Goal: Task Accomplishment & Management: Manage account settings

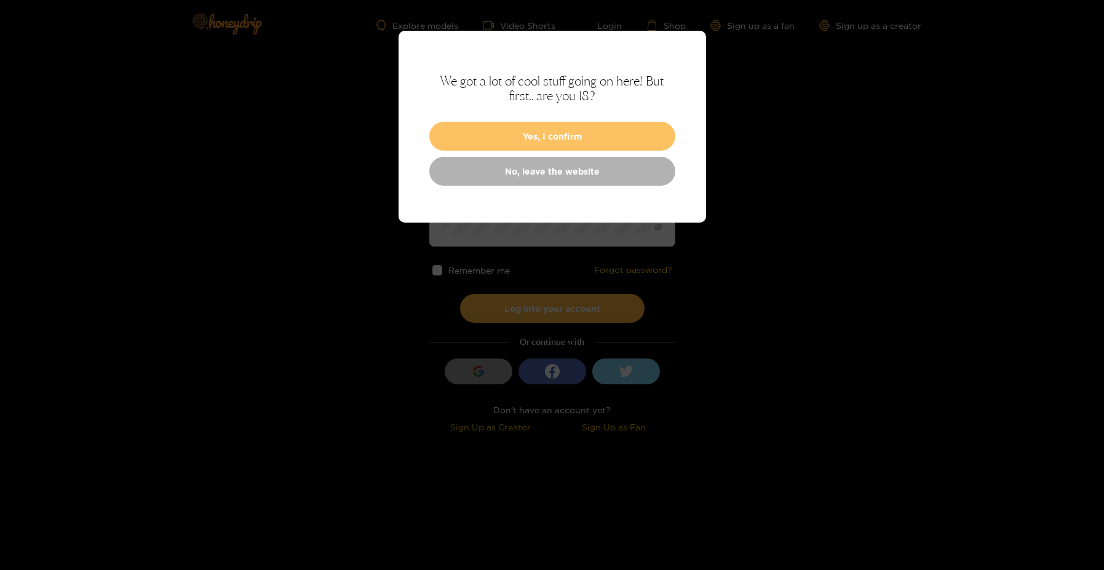
type input "**********"
click at [569, 134] on button "Yes, I confirm" at bounding box center [552, 136] width 246 height 29
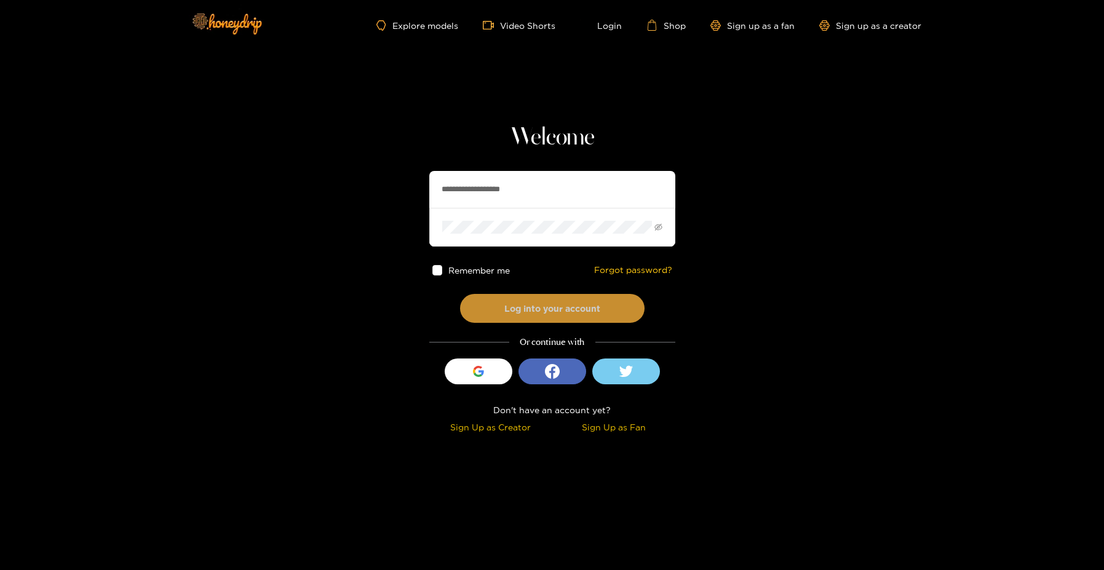
click at [519, 304] on button "Log into your account" at bounding box center [552, 308] width 184 height 29
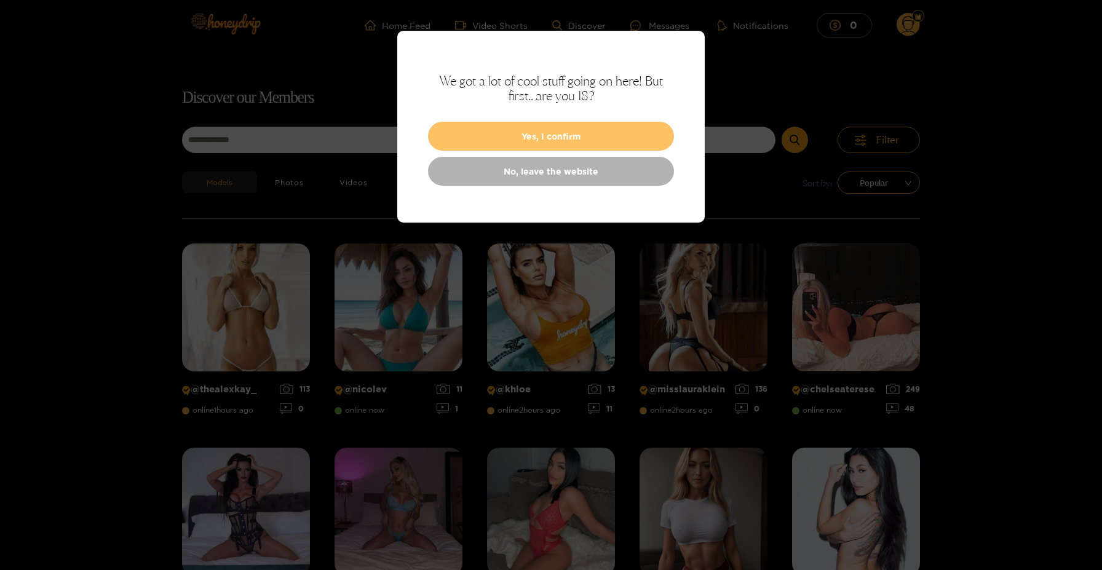
click at [535, 137] on button "Yes, I confirm" at bounding box center [551, 136] width 246 height 29
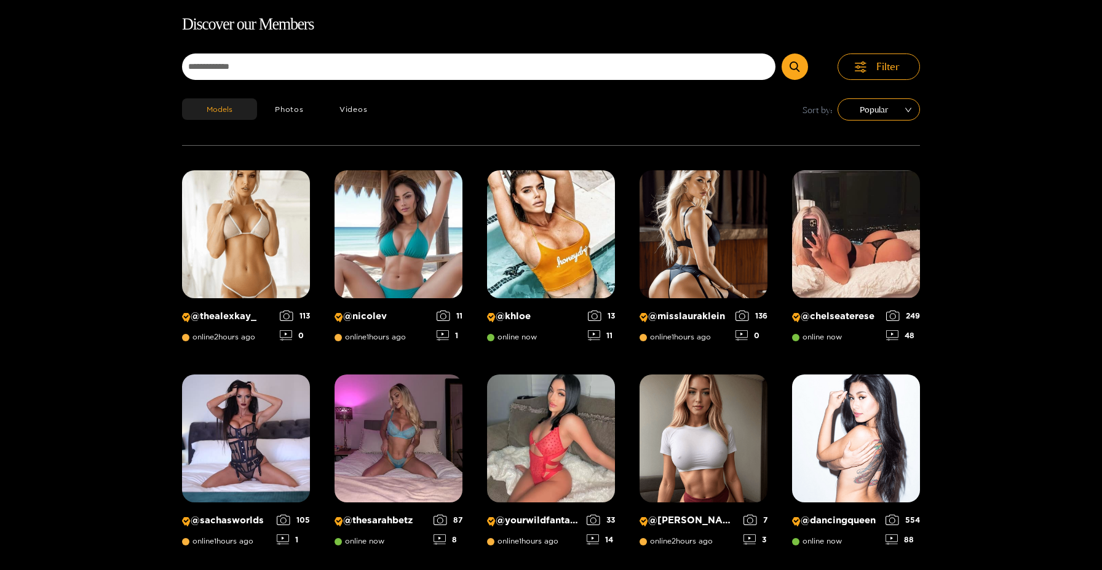
scroll to position [79, 0]
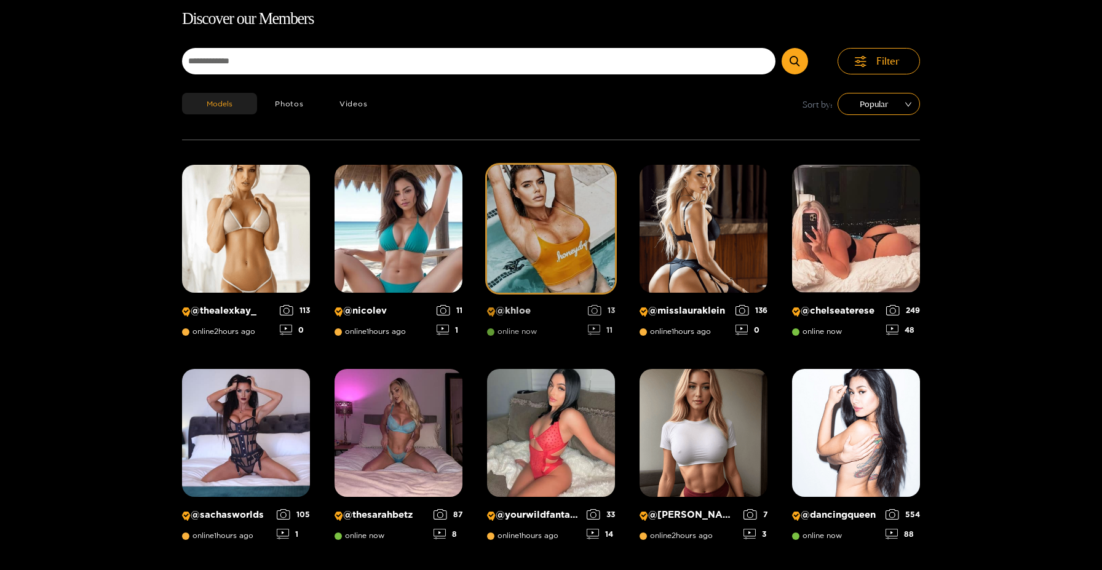
click at [547, 253] on img at bounding box center [551, 229] width 128 height 128
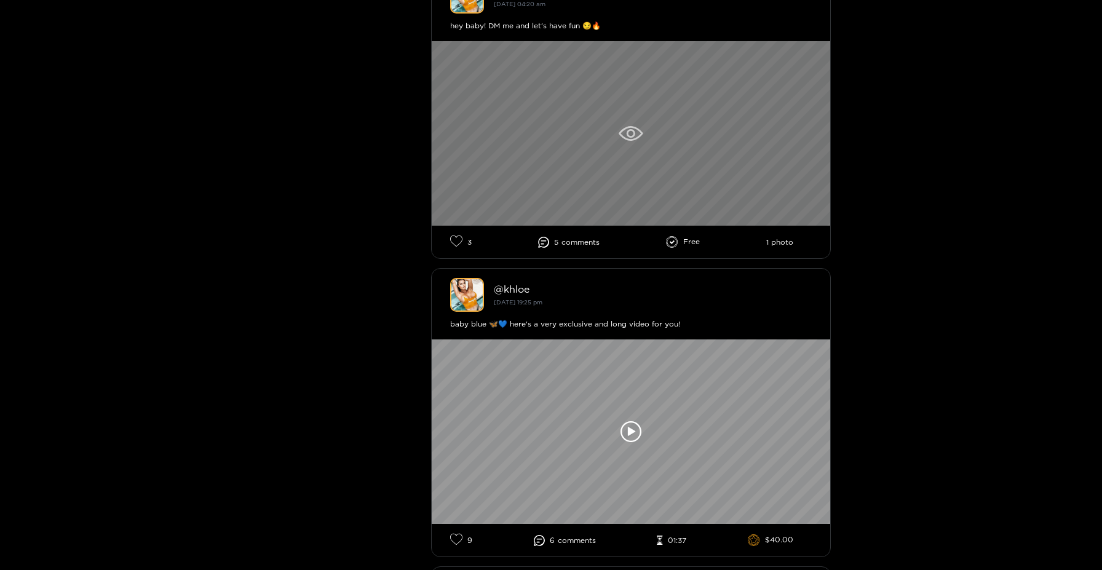
scroll to position [676, 0]
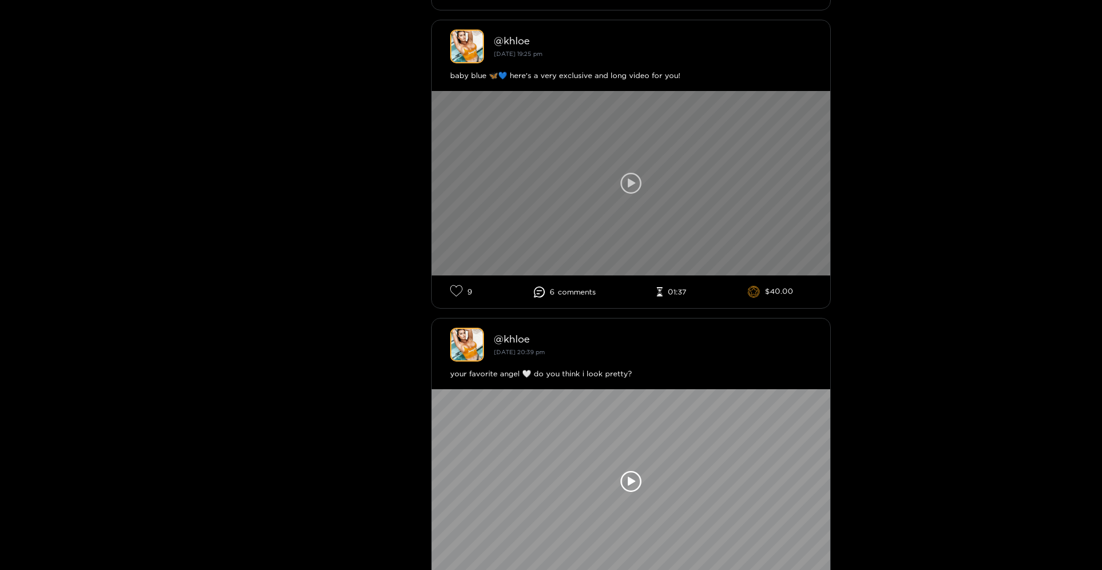
click at [618, 187] on div at bounding box center [631, 183] width 398 height 184
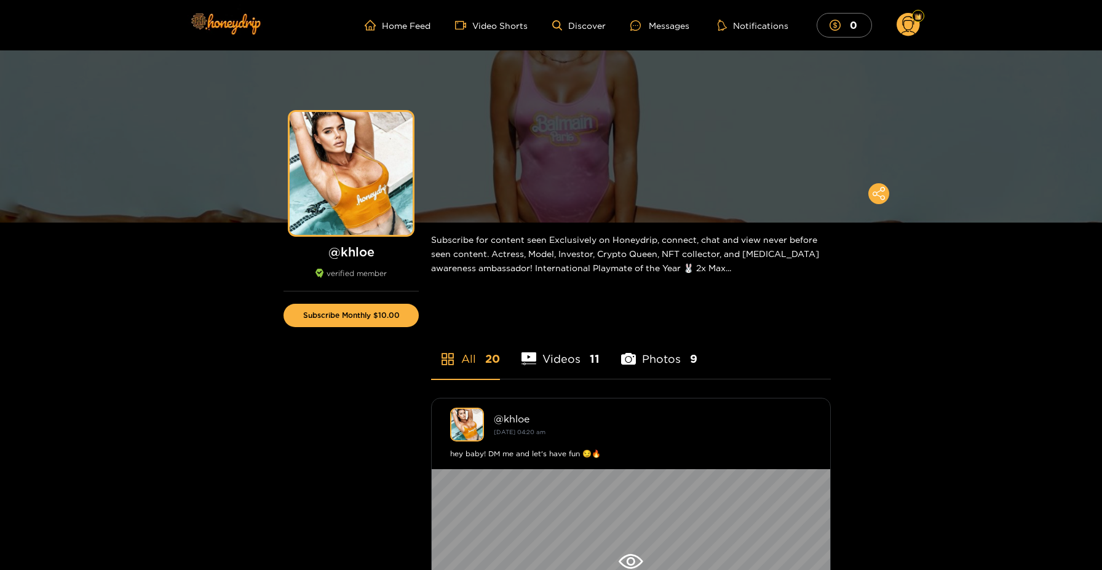
click at [914, 25] on circle at bounding box center [907, 24] width 23 height 23
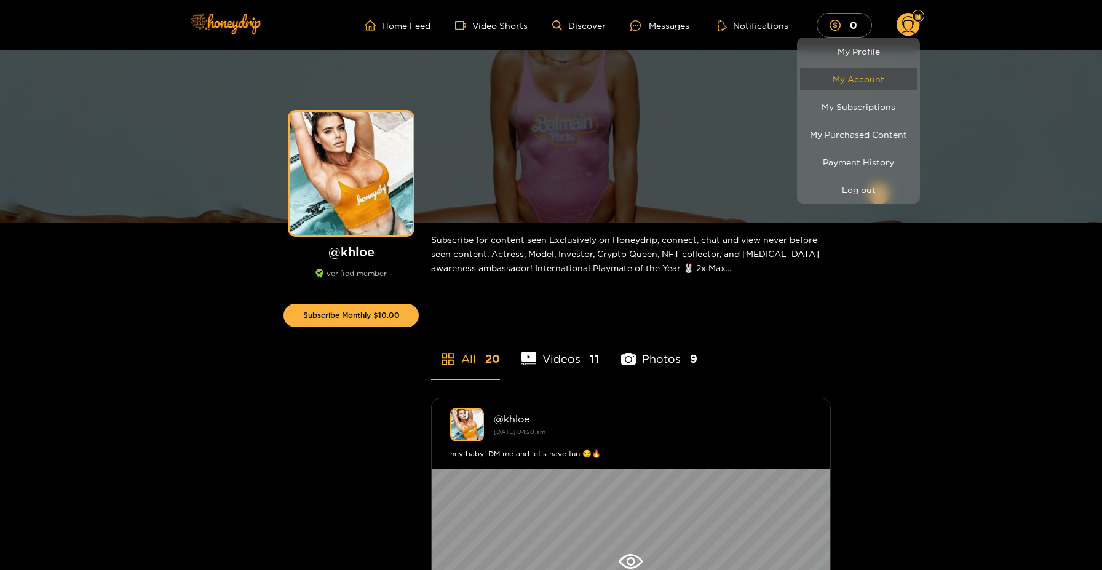
click at [863, 83] on link "My Account" at bounding box center [858, 79] width 117 height 22
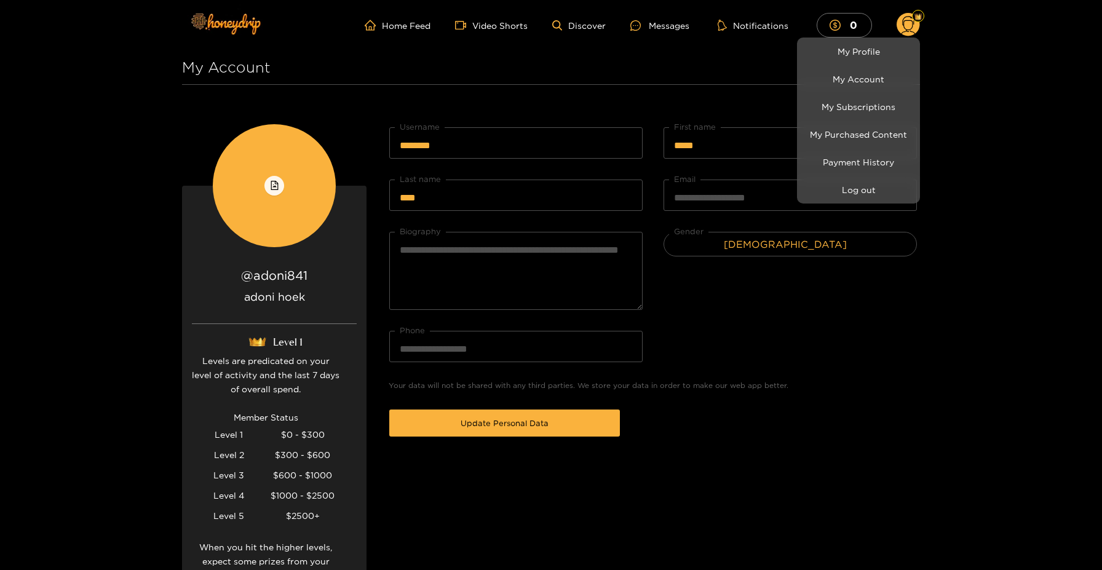
click at [620, 51] on div at bounding box center [551, 285] width 1102 height 570
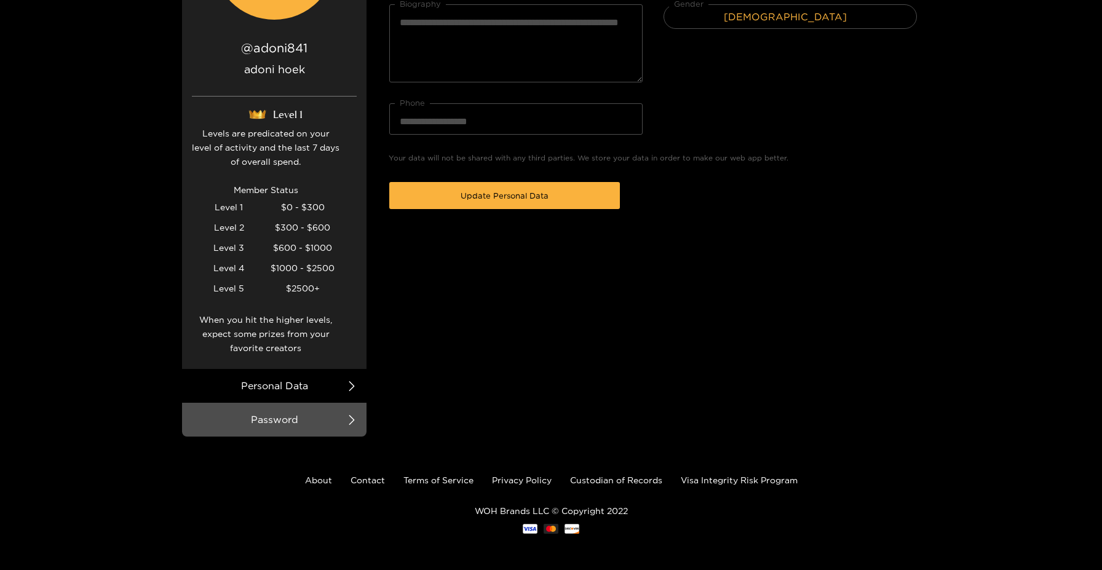
scroll to position [228, 0]
click at [314, 390] on li "Personal Data" at bounding box center [274, 385] width 184 height 34
click at [282, 385] on li "Personal Data" at bounding box center [274, 385] width 184 height 34
click at [348, 382] on icon at bounding box center [352, 386] width 10 height 10
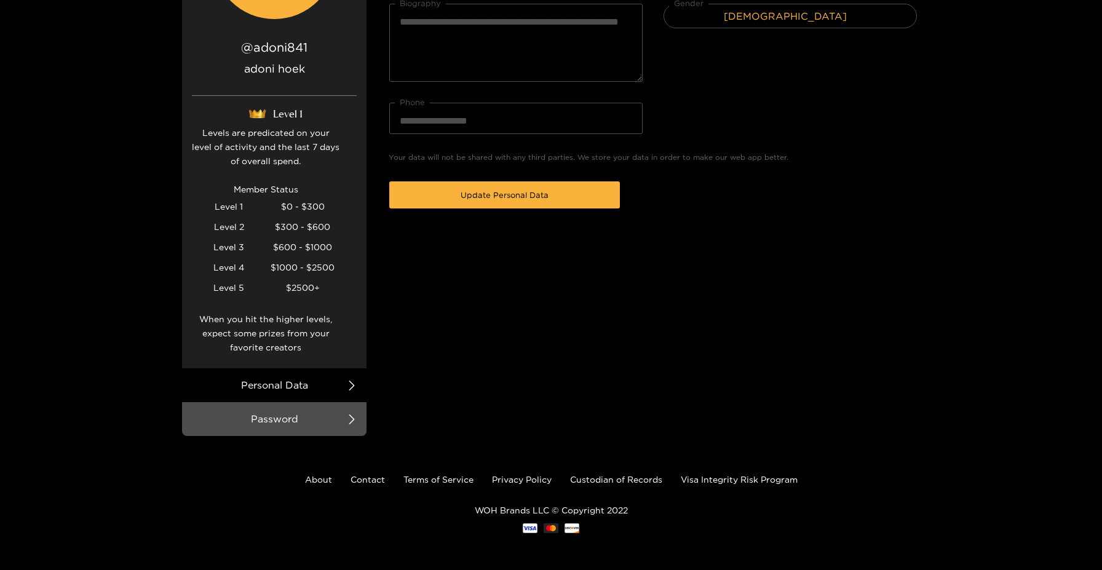
click at [348, 383] on icon at bounding box center [352, 386] width 10 height 10
click at [289, 413] on li "Password" at bounding box center [274, 419] width 184 height 34
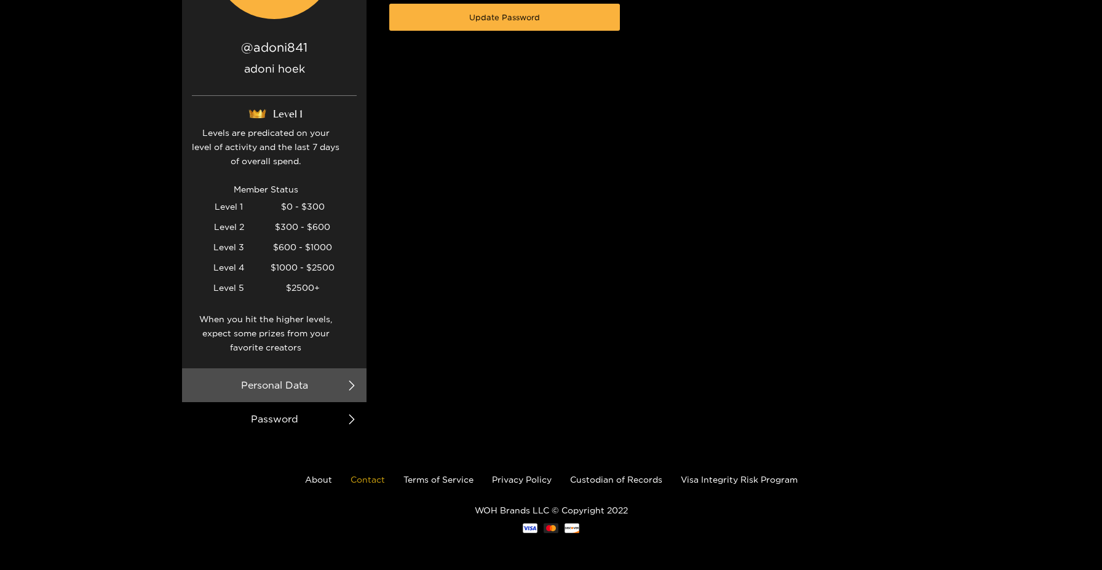
click at [379, 478] on link "Contact" at bounding box center [367, 479] width 34 height 9
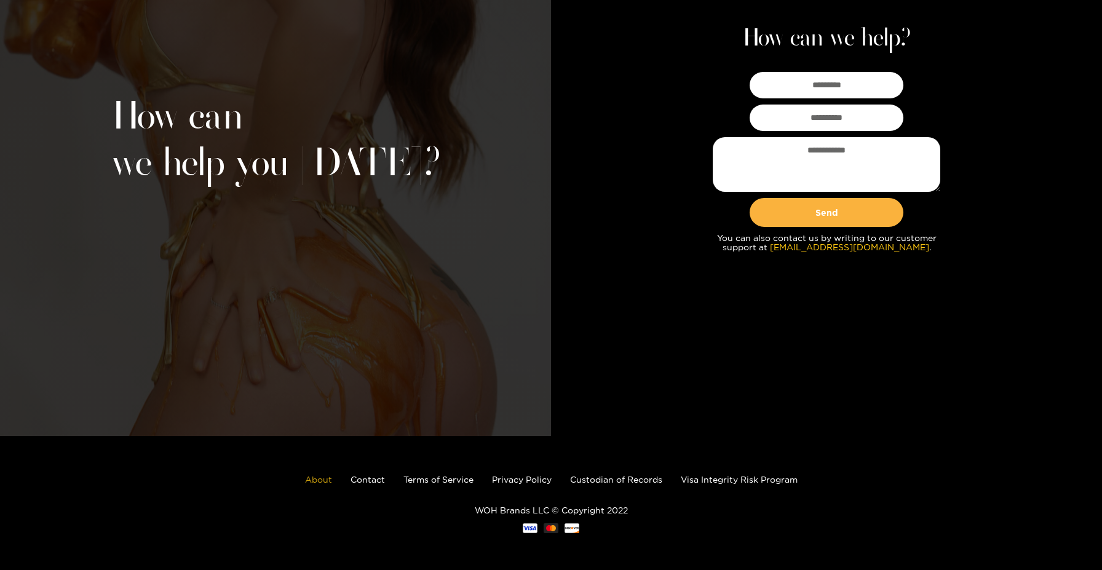
click at [325, 476] on link "About" at bounding box center [318, 479] width 27 height 9
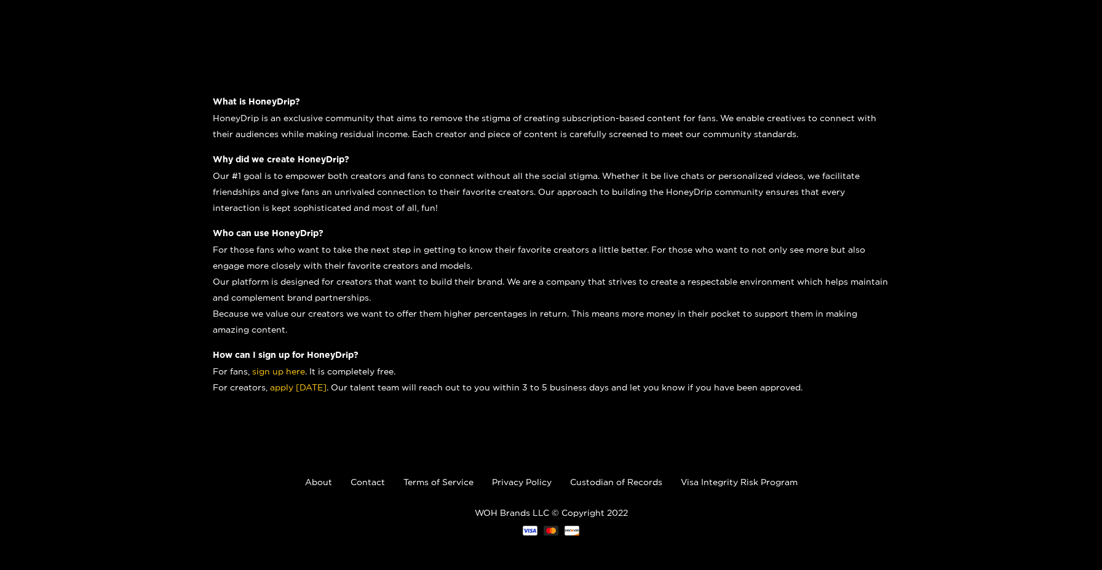
scroll to position [132, 0]
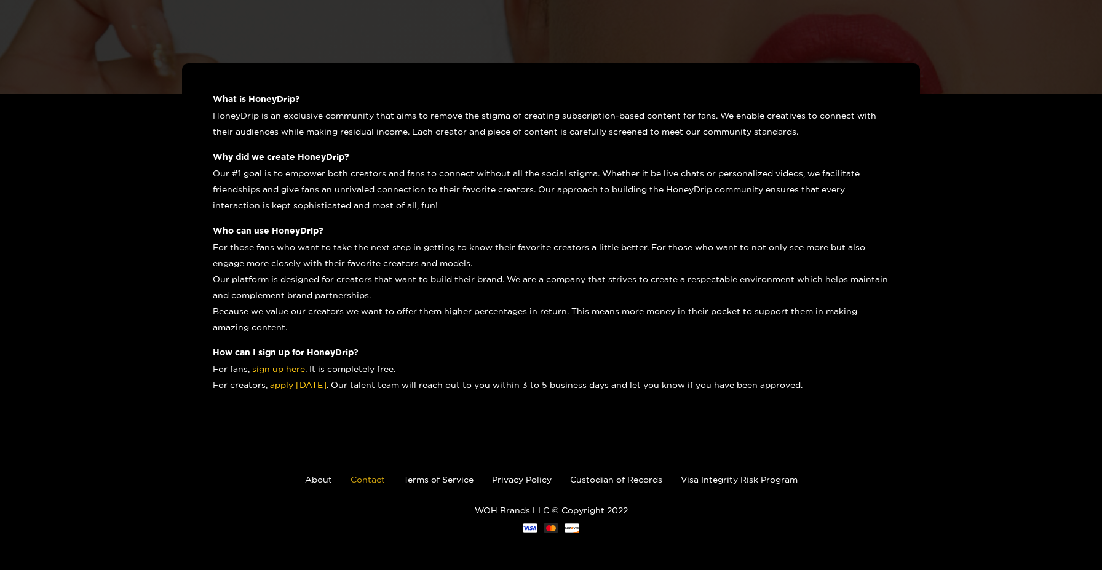
click at [359, 483] on link "Contact" at bounding box center [367, 479] width 34 height 9
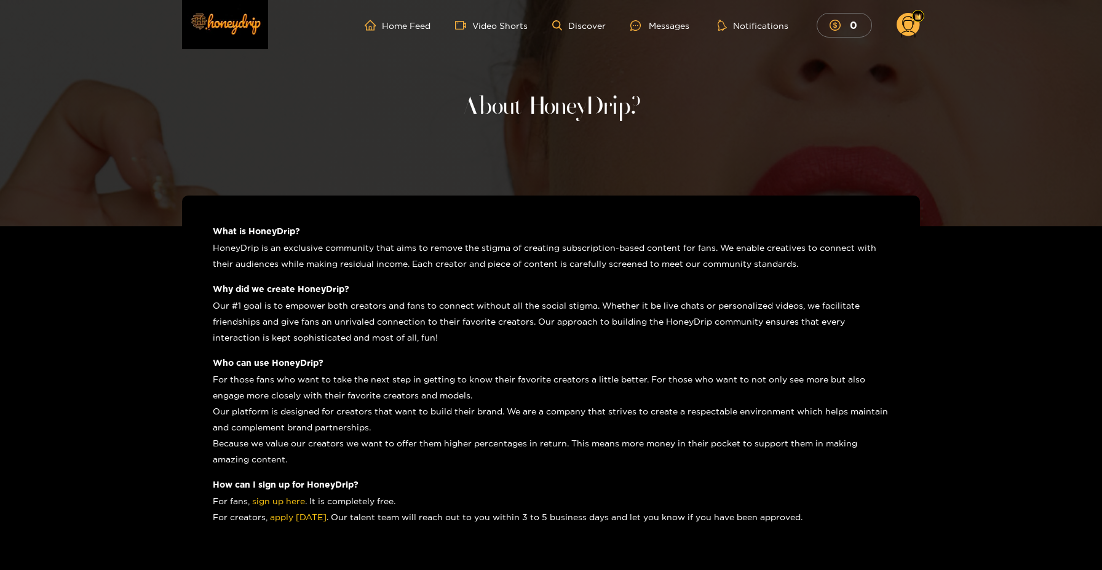
click at [899, 19] on circle at bounding box center [907, 24] width 23 height 23
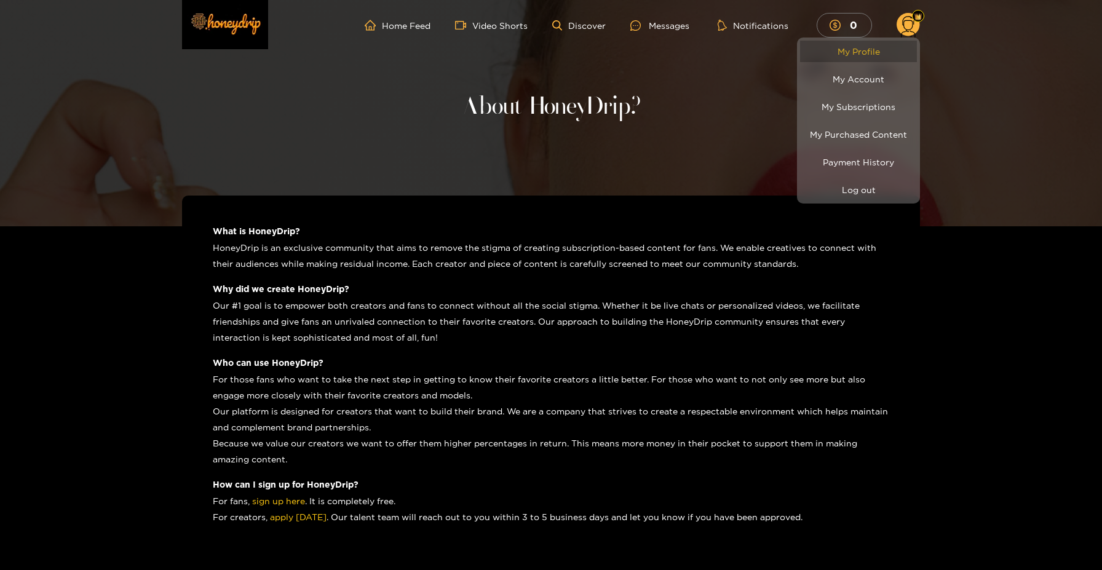
click at [860, 56] on link "My Profile" at bounding box center [858, 52] width 117 height 22
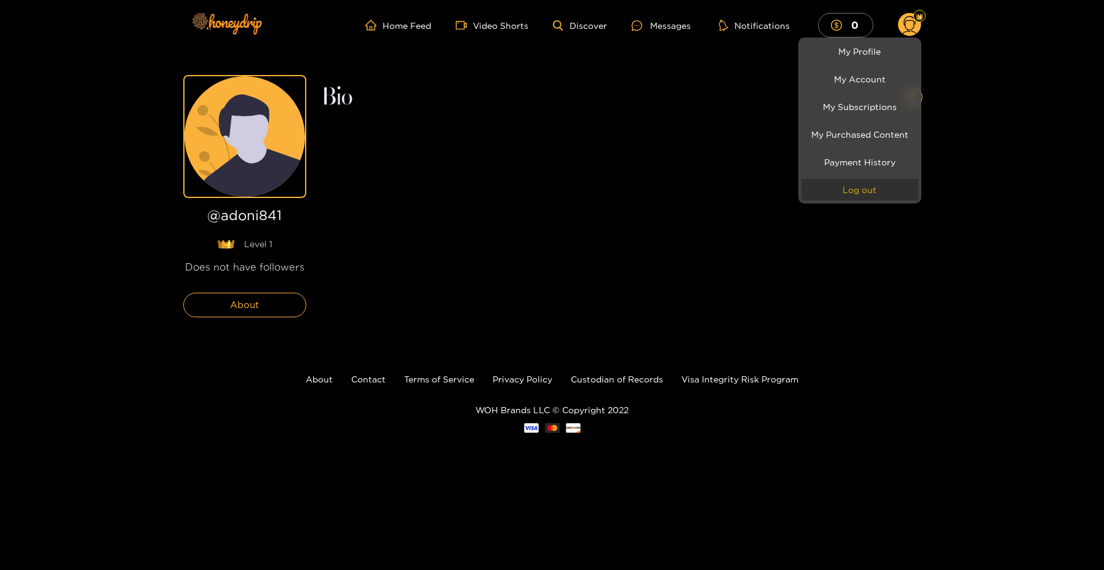
click at [845, 197] on button "Log out" at bounding box center [859, 190] width 117 height 22
